Goal: Information Seeking & Learning: Learn about a topic

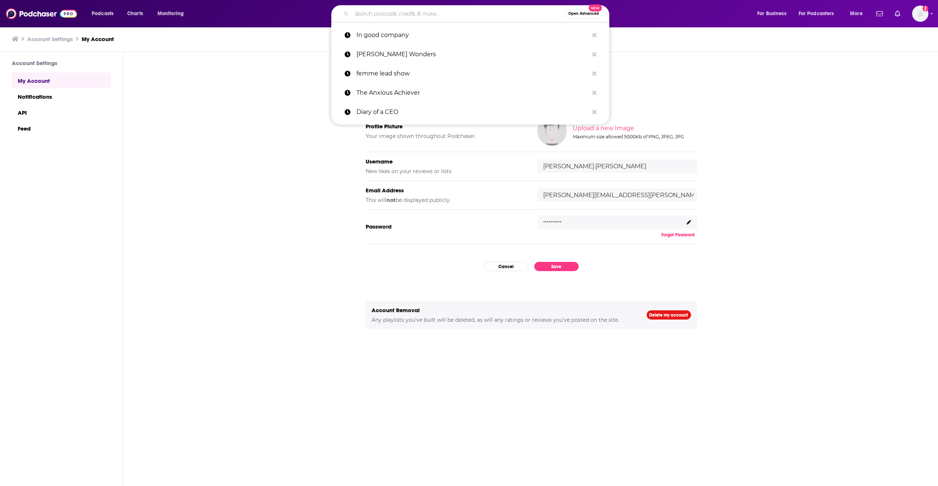
click at [382, 9] on input "Search podcasts, credits, & more..." at bounding box center [458, 14] width 213 height 12
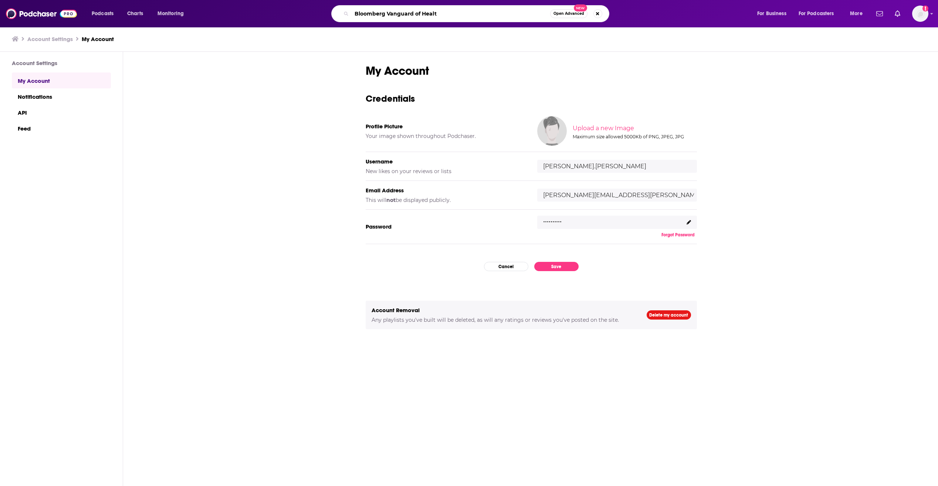
type input "Bloomberg Vanguard of Health"
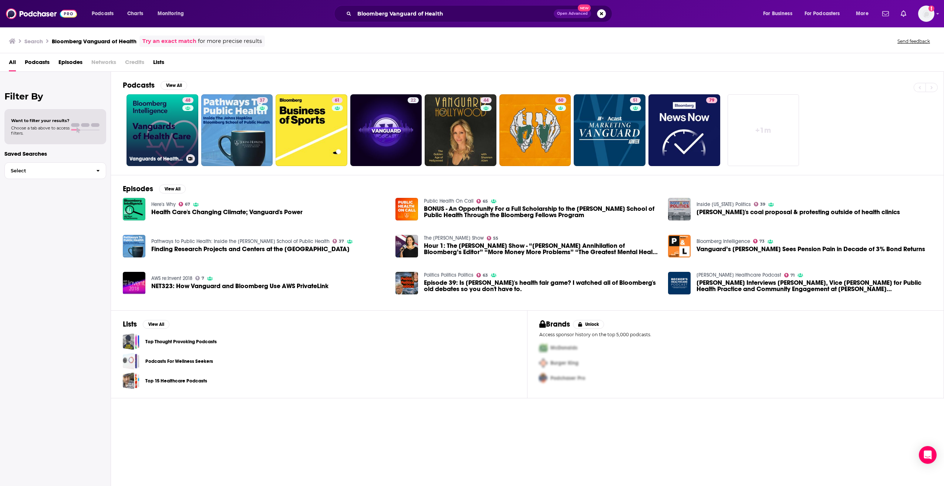
click at [166, 126] on link "48 Vanguards of Health Care by Bloomberg Intelligence" at bounding box center [162, 130] width 72 height 72
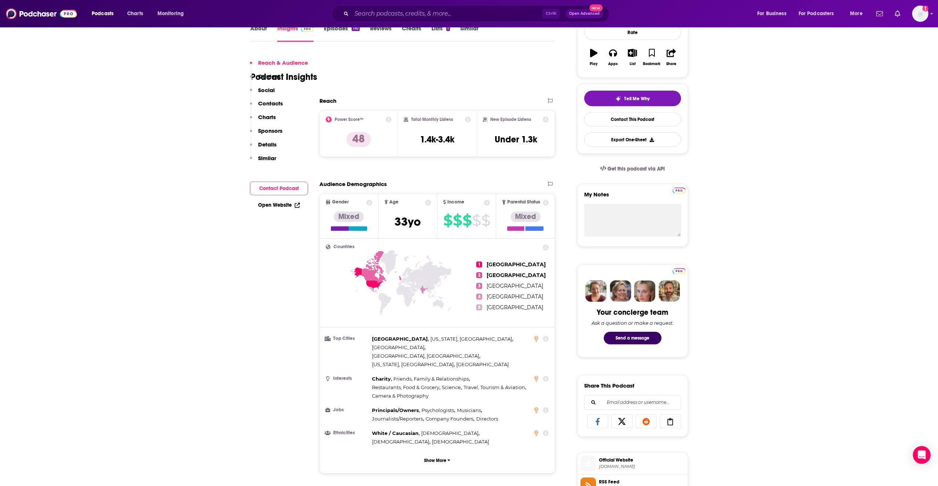
scroll to position [148, 0]
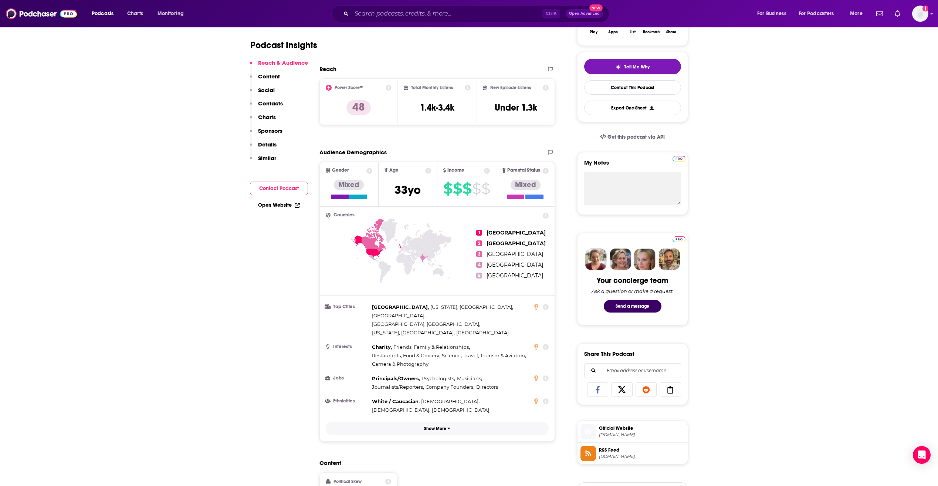
click at [437, 426] on p "Show More" at bounding box center [435, 428] width 22 height 5
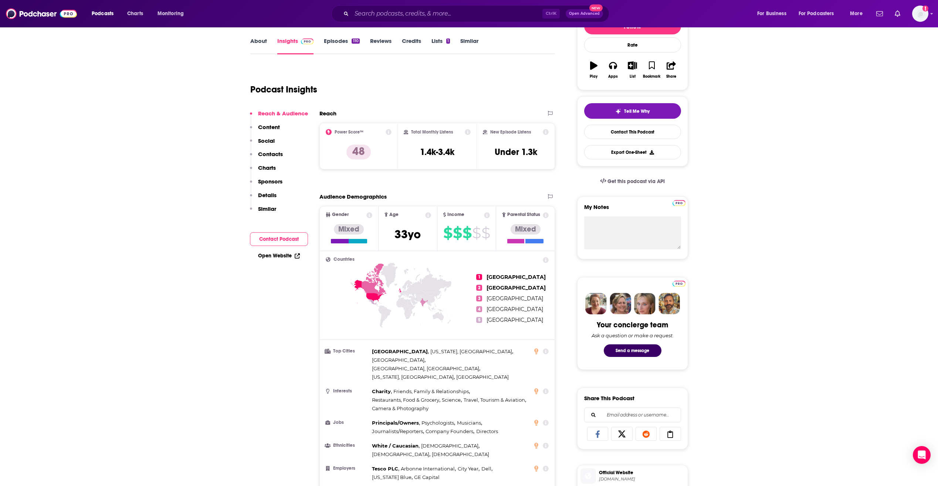
scroll to position [0, 0]
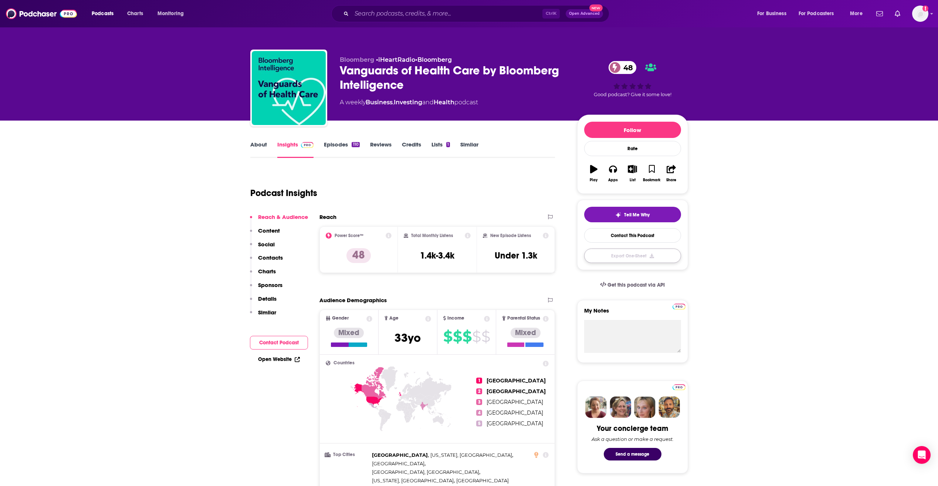
click at [623, 260] on button "Export One-Sheet" at bounding box center [632, 255] width 97 height 14
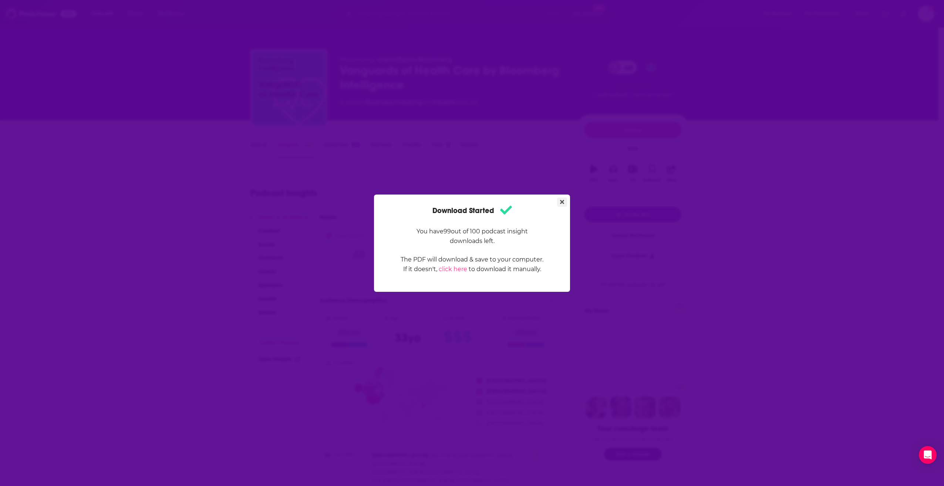
click at [565, 206] on button "Close" at bounding box center [562, 201] width 10 height 9
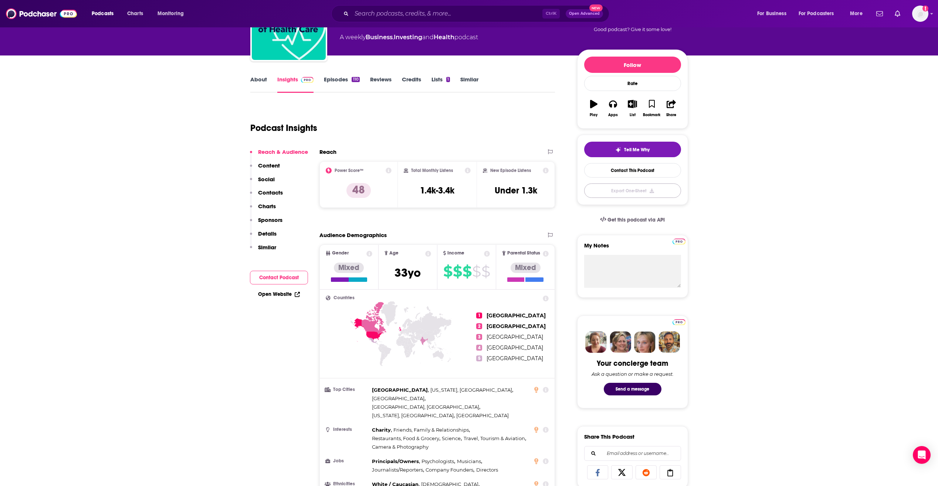
scroll to position [111, 0]
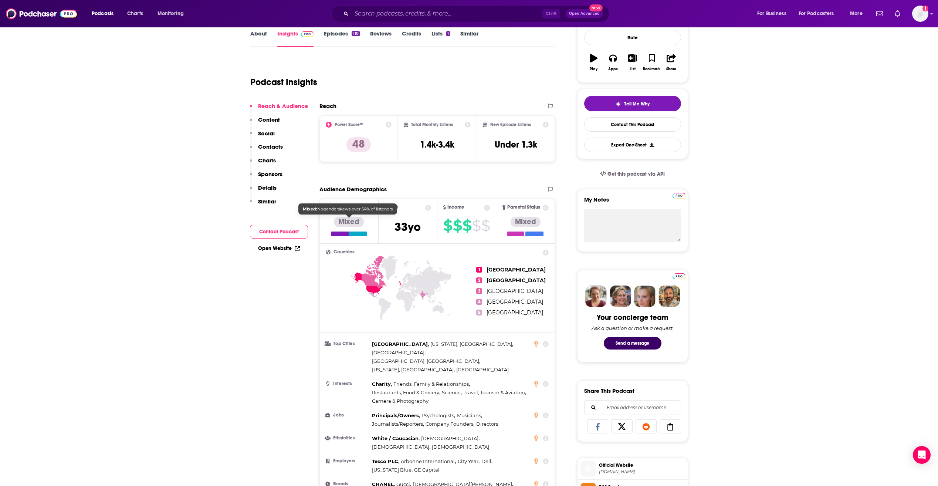
click at [356, 227] on div "Mixed" at bounding box center [349, 226] width 36 height 19
click at [412, 227] on span "[DEMOGRAPHIC_DATA]" at bounding box center [408, 227] width 26 height 14
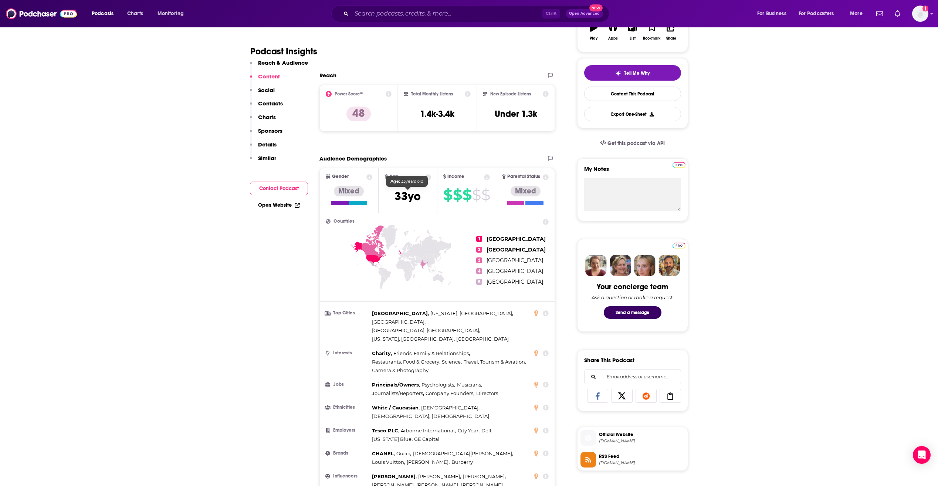
scroll to position [74, 0]
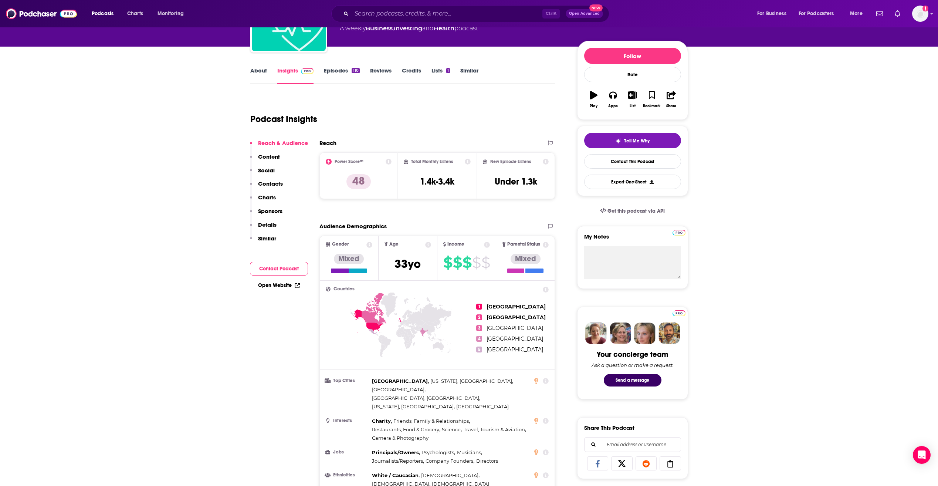
click at [369, 247] on icon at bounding box center [369, 245] width 6 height 6
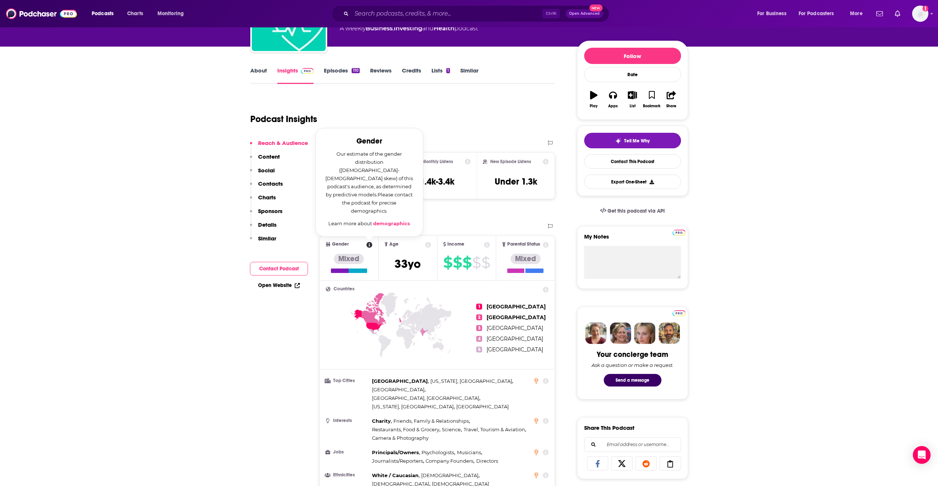
click at [428, 245] on icon at bounding box center [428, 245] width 6 height 6
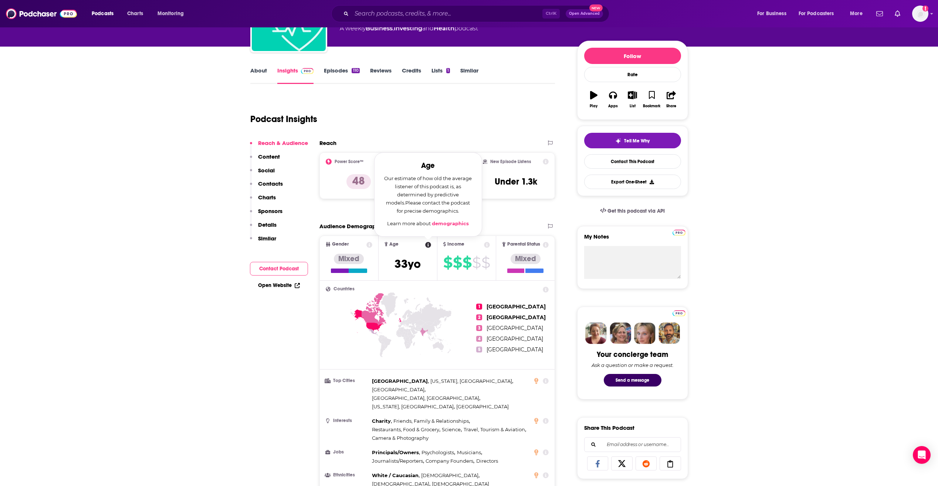
click at [436, 268] on span "Age Age Our estimate of how old the average listener of this podcast is, as det…" at bounding box center [408, 258] width 58 height 44
click at [400, 269] on span "[DEMOGRAPHIC_DATA]" at bounding box center [408, 264] width 26 height 14
click at [472, 258] on span "$" at bounding box center [476, 263] width 9 height 12
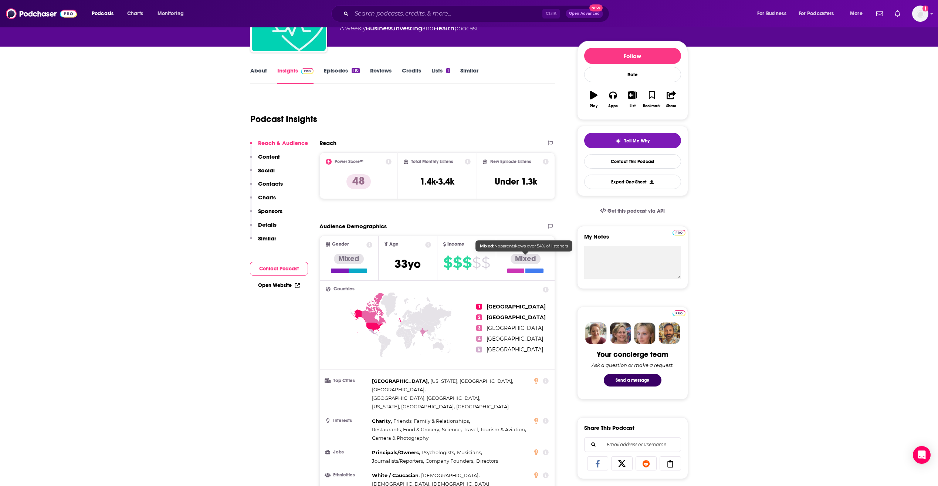
click at [529, 255] on div "Mixed" at bounding box center [526, 259] width 30 height 10
click at [268, 222] on p "Details" at bounding box center [267, 224] width 18 height 7
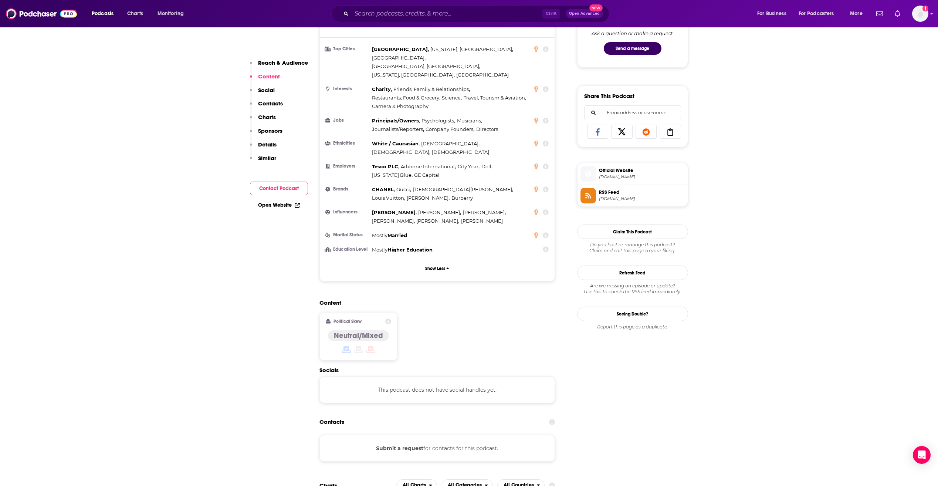
scroll to position [184, 0]
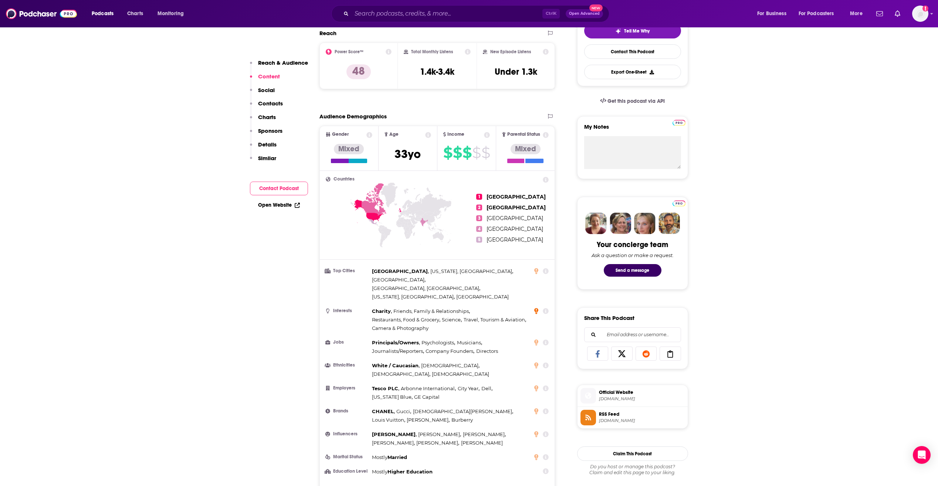
click at [534, 308] on icon at bounding box center [536, 311] width 4 height 6
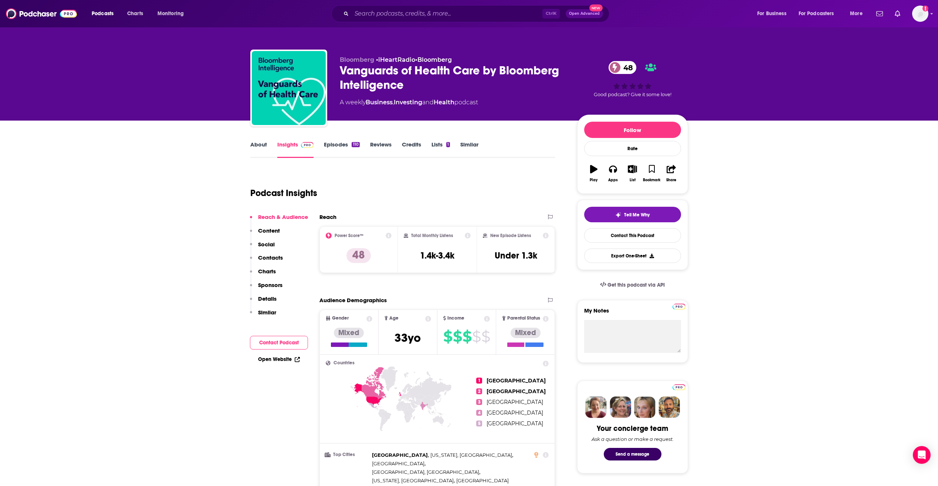
scroll to position [37, 0]
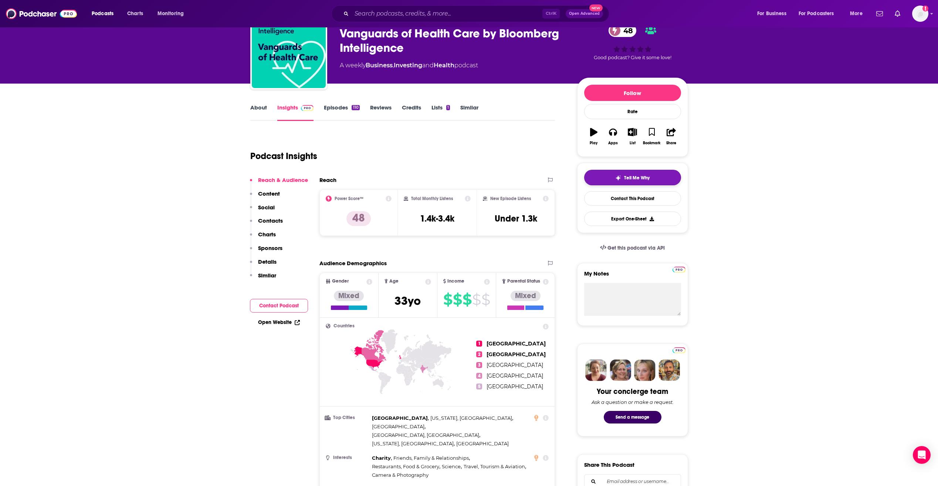
click at [651, 175] on button "Tell Me Why" at bounding box center [632, 178] width 97 height 16
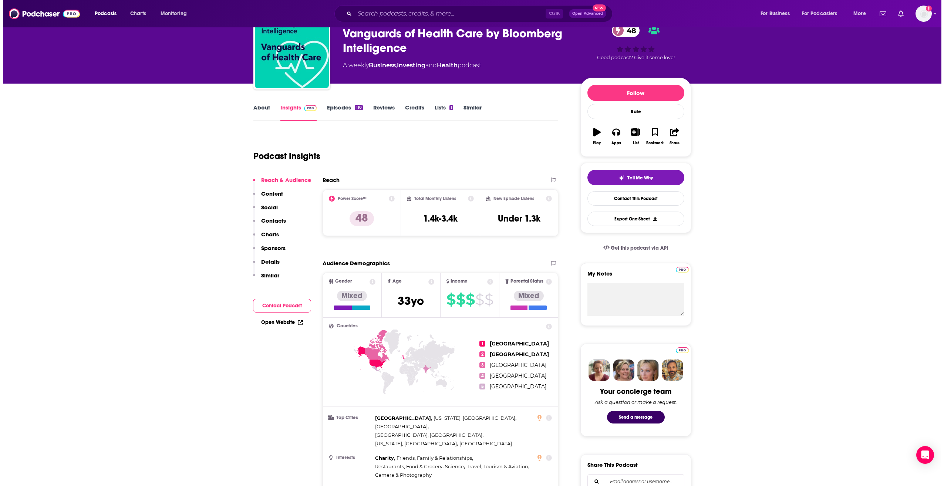
scroll to position [0, 0]
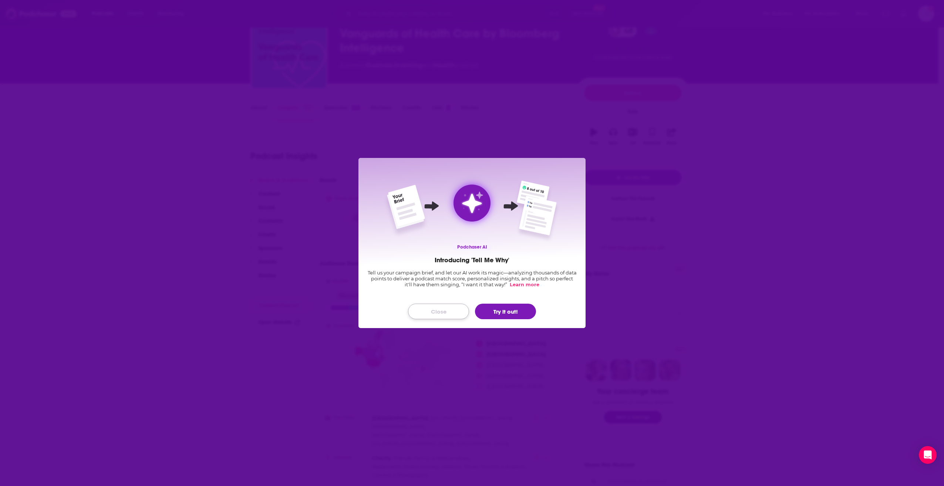
click at [448, 312] on button "Close" at bounding box center [438, 312] width 61 height 16
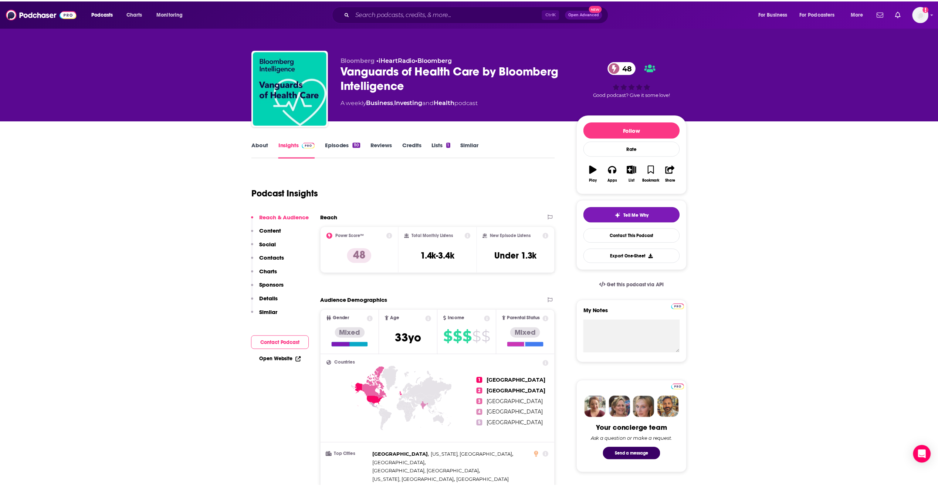
scroll to position [37, 0]
